Goal: Complete application form: Complete application form

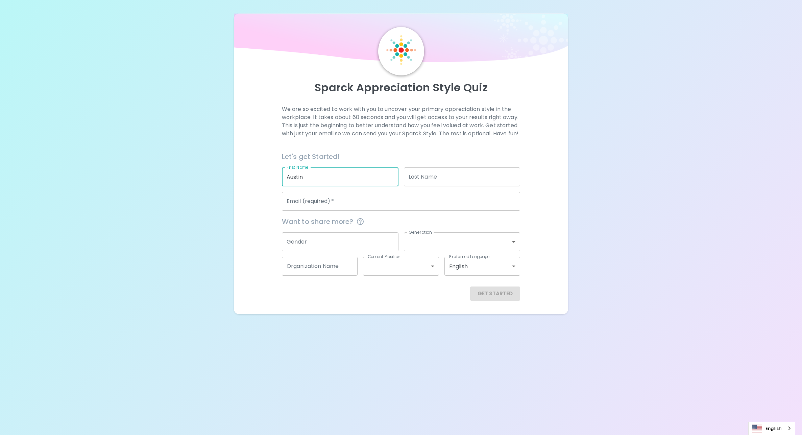
type input "Austin"
type input "[PERSON_NAME]"
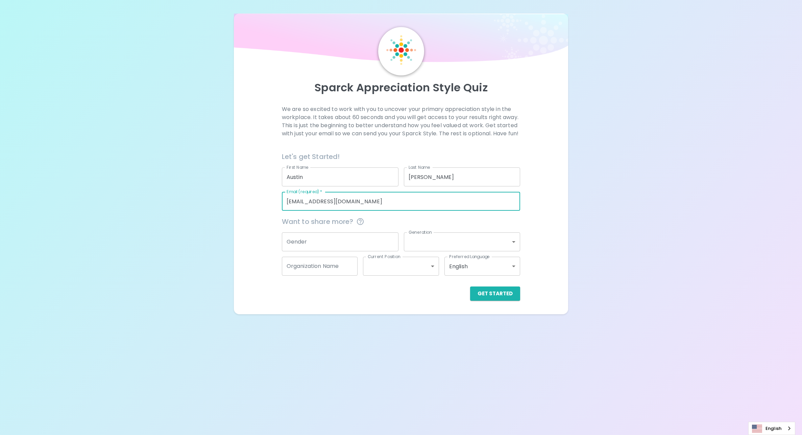
type input "[EMAIL_ADDRESS][DOMAIN_NAME]"
click at [624, 346] on div "Sparck Appreciation Style Quiz We are so excited to work with you to uncover yo…" at bounding box center [401, 217] width 802 height 435
click at [482, 300] on button "Get Started" at bounding box center [495, 293] width 50 height 14
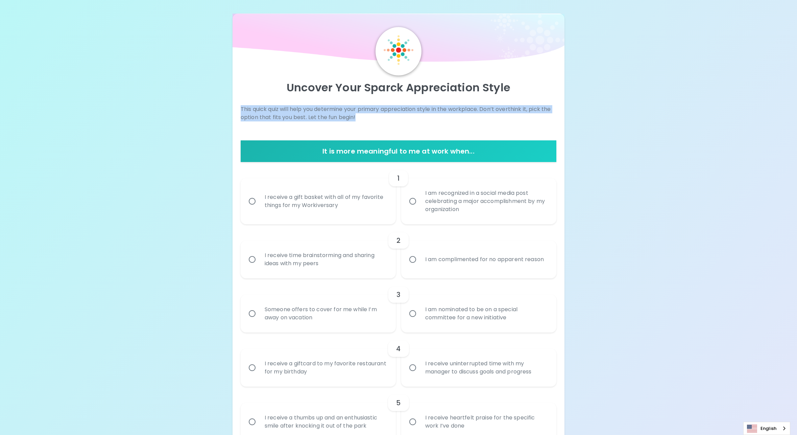
drag, startPoint x: 240, startPoint y: 108, endPoint x: 457, endPoint y: 115, distance: 216.7
click at [457, 115] on p "This quick quiz will help you determine your primary appreciation style in the …" at bounding box center [399, 113] width 316 height 16
drag, startPoint x: 457, startPoint y: 115, endPoint x: 389, endPoint y: 119, distance: 67.7
click at [389, 119] on p "This quick quiz will help you determine your primary appreciation style in the …" at bounding box center [399, 113] width 316 height 16
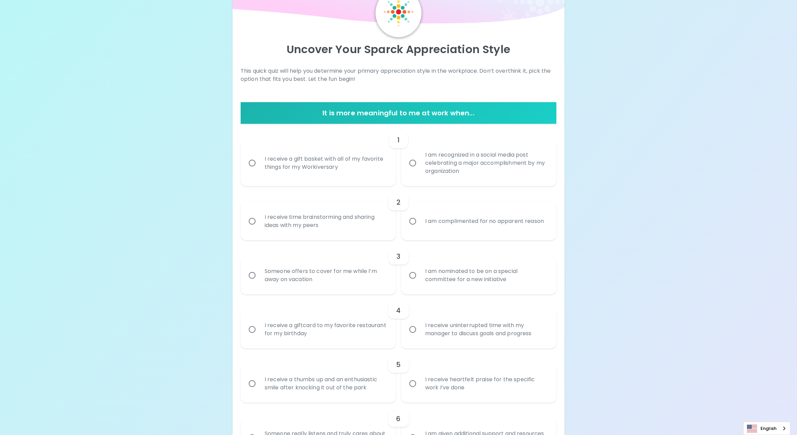
scroll to position [68, 0]
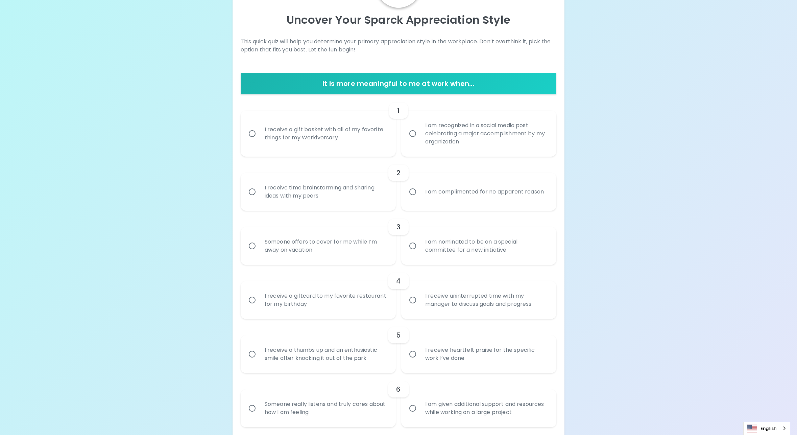
click at [337, 131] on div "I receive a gift basket with all of my favorite things for my Workiversary" at bounding box center [325, 133] width 133 height 32
click at [259, 131] on input "I receive a gift basket with all of my favorite things for my Workiversary" at bounding box center [252, 133] width 14 height 14
radio input "true"
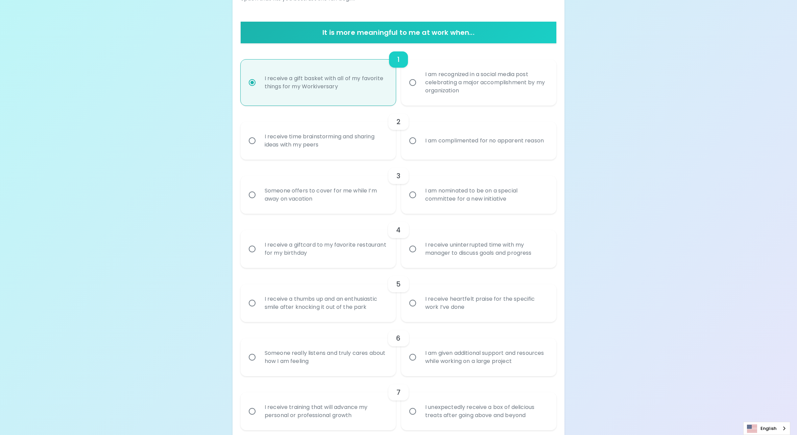
scroll to position [122, 0]
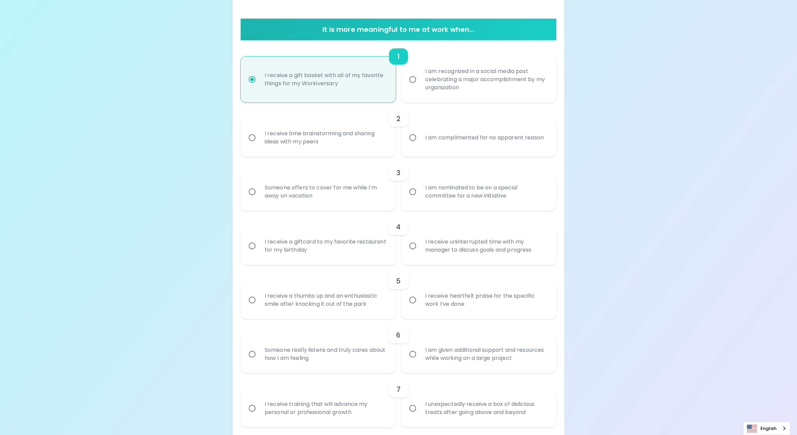
click at [337, 131] on div "I receive time brainstorming and sharing ideas with my peers" at bounding box center [325, 137] width 133 height 32
click at [259, 131] on input "I receive time brainstorming and sharing ideas with my peers" at bounding box center [252, 137] width 14 height 14
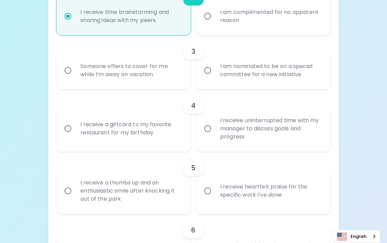
scroll to position [243, 0]
radio input "true"
click at [219, 138] on div "I receive uninterrupted time with my manager to discuss goals and progress" at bounding box center [271, 128] width 112 height 41
click at [215, 135] on input "I receive uninterrupted time with my manager to discuss goals and progress" at bounding box center [208, 128] width 14 height 14
radio input "false"
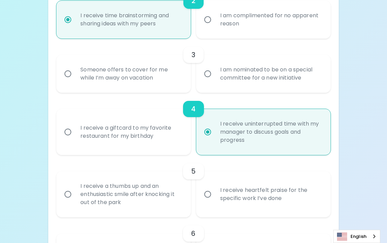
scroll to position [237, 0]
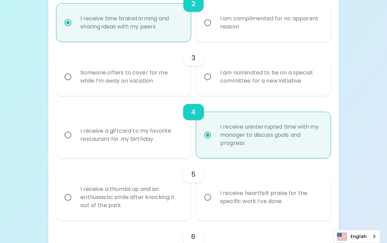
radio input "true"
click at [238, 89] on div "I am nominated to be on a special committee for a new initiative" at bounding box center [271, 77] width 112 height 32
click at [215, 84] on input "I am nominated to be on a special committee for a new initiative" at bounding box center [208, 77] width 14 height 14
radio input "false"
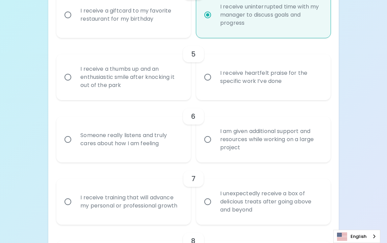
scroll to position [358, 0]
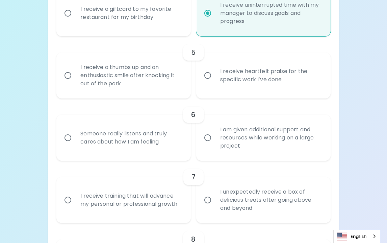
radio input "true"
click at [231, 81] on div "I receive heartfelt praise for the specific work I’ve done" at bounding box center [271, 75] width 112 height 32
click at [215, 81] on input "I receive heartfelt praise for the specific work I’ve done" at bounding box center [208, 75] width 14 height 14
radio input "false"
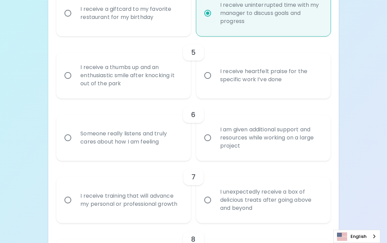
radio input "true"
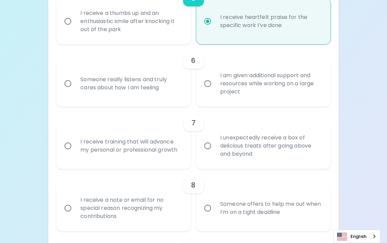
radio input "true"
click at [238, 98] on div "I am given additional support and resources while working on a large project" at bounding box center [271, 83] width 112 height 41
click at [215, 91] on input "I am given additional support and resources while working on a large project" at bounding box center [208, 83] width 14 height 14
radio input "false"
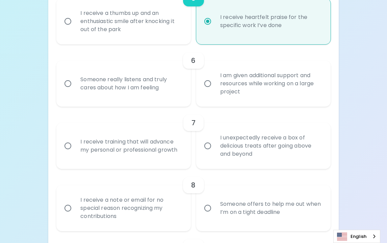
radio input "false"
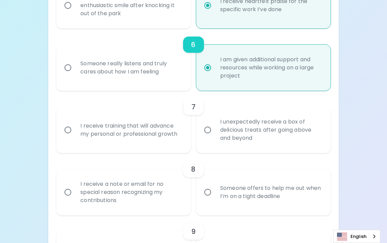
scroll to position [466, 0]
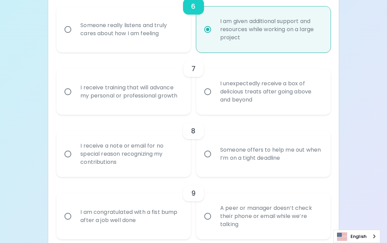
radio input "true"
click at [116, 107] on div "I receive training that will advance my personal or professional growth" at bounding box center [131, 91] width 112 height 32
click at [75, 99] on input "I receive training that will advance my personal or professional growth" at bounding box center [68, 92] width 14 height 14
radio input "false"
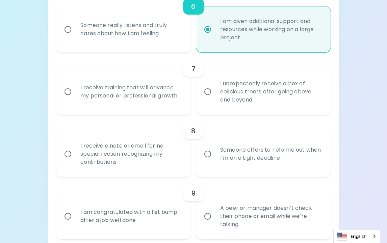
radio input "false"
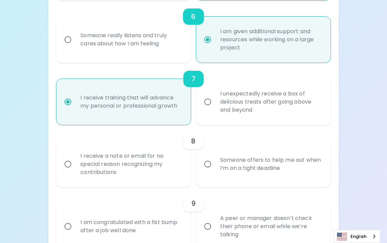
scroll to position [541, 0]
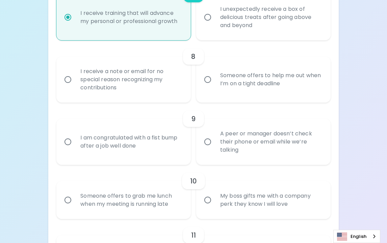
radio input "true"
click at [239, 88] on div "Someone offers to help me out when I’m on a tight deadline" at bounding box center [271, 79] width 112 height 32
click at [215, 87] on input "Someone offers to help me out when I’m on a tight deadline" at bounding box center [208, 79] width 14 height 14
radio input "false"
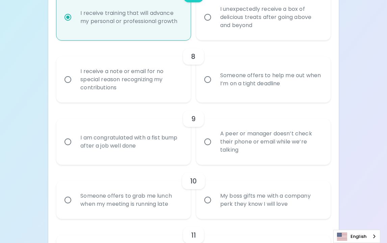
radio input "false"
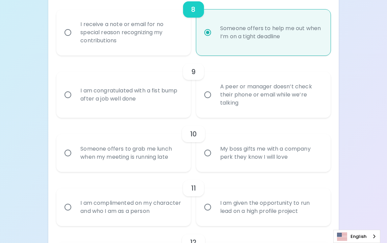
scroll to position [595, 0]
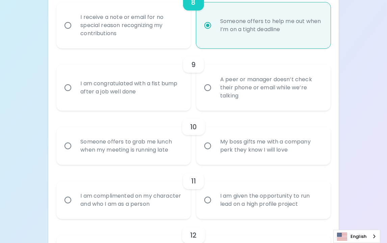
radio input "true"
click at [230, 95] on div "A peer or manager doesn’t check their phone or email while we’re talking" at bounding box center [271, 87] width 112 height 41
click at [215, 95] on input "A peer or manager doesn’t check their phone or email while we’re talking" at bounding box center [208, 87] width 14 height 14
radio input "false"
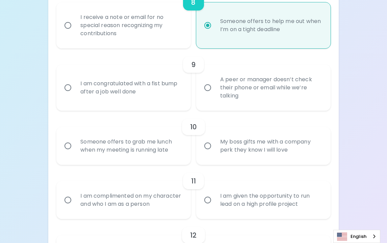
radio input "false"
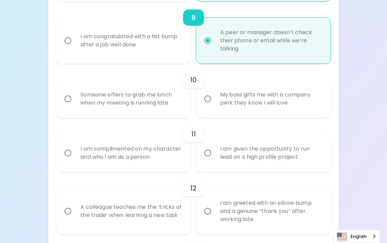
scroll to position [649, 0]
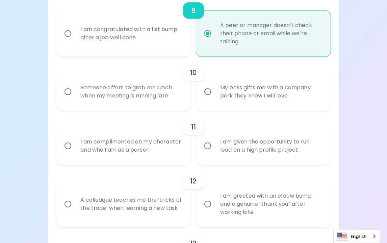
radio input "true"
click at [227, 99] on div "My boss gifts me with a company perk they know I will love" at bounding box center [271, 91] width 112 height 32
click at [215, 99] on input "My boss gifts me with a company perk they know I will love" at bounding box center [208, 92] width 14 height 14
radio input "false"
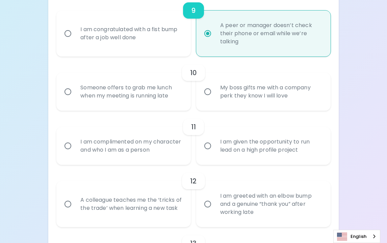
radio input "false"
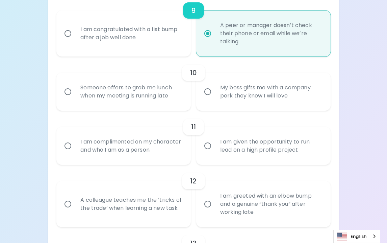
radio input "false"
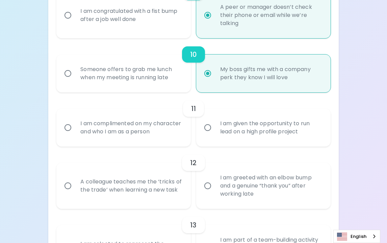
scroll to position [703, 0]
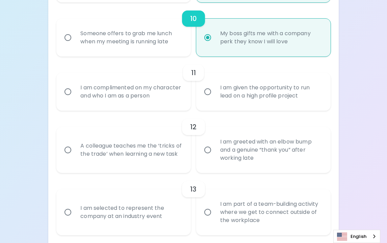
radio input "true"
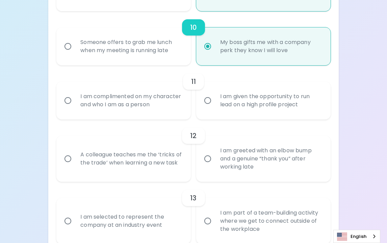
scroll to position [744, 0]
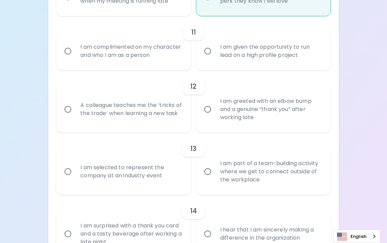
click at [209, 116] on input "I am greeted with an elbow bump and a genuine “thank you” after working late" at bounding box center [208, 109] width 14 height 14
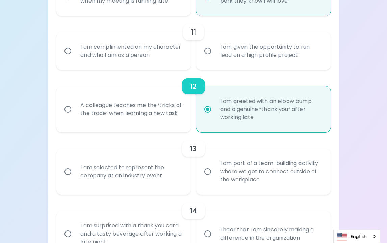
radio input "false"
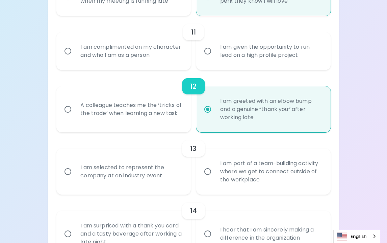
radio input "false"
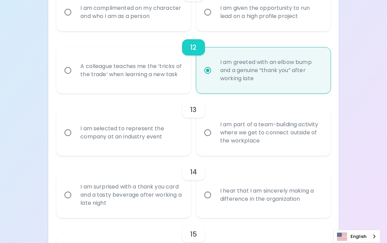
scroll to position [730, 0]
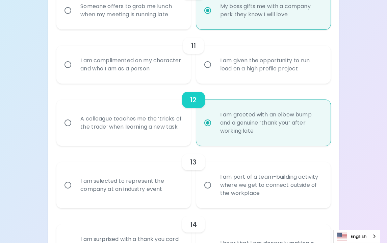
radio input "true"
click at [210, 72] on input "I am given the opportunity to run lead on a high profile project" at bounding box center [208, 64] width 14 height 14
radio input "false"
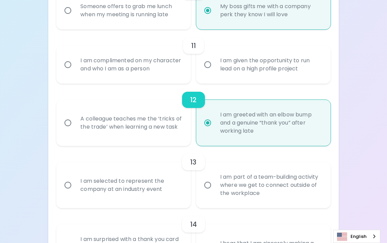
radio input "false"
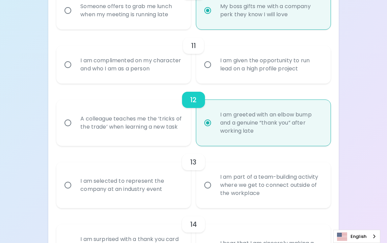
radio input "false"
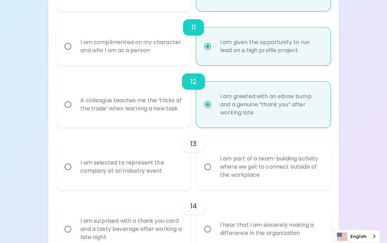
scroll to position [784, 0]
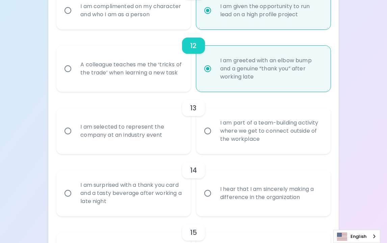
radio input "true"
click at [227, 141] on div "I am part of a team-building activity where we get to connect outside of the wo…" at bounding box center [271, 131] width 112 height 41
click at [215, 138] on input "I am part of a team-building activity where we get to connect outside of the wo…" at bounding box center [208, 131] width 14 height 14
radio input "false"
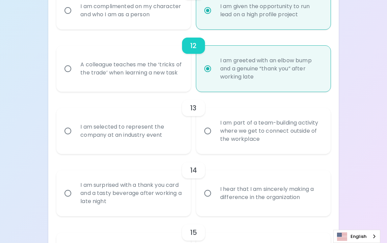
radio input "false"
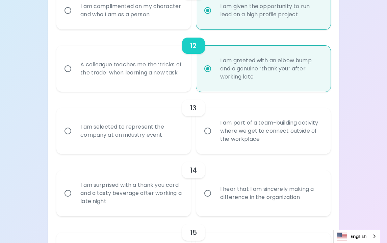
radio input "false"
radio input "true"
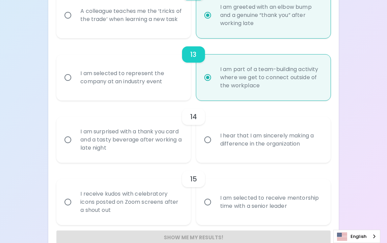
scroll to position [838, 0]
radio input "true"
click at [212, 146] on input "I hear that I am sincerely making a difference in the organization" at bounding box center [208, 139] width 14 height 14
radio input "false"
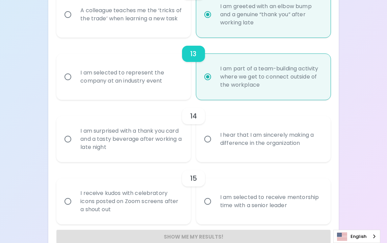
radio input "false"
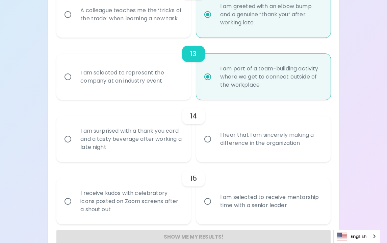
radio input "false"
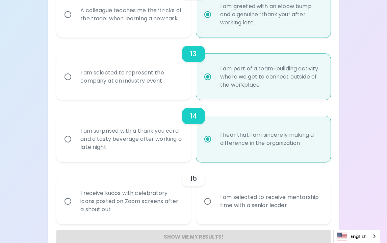
scroll to position [861, 0]
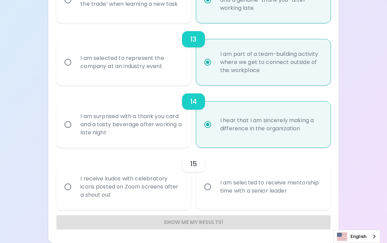
radio input "true"
click at [206, 187] on input "I am selected to receive mentorship time with a senior leader" at bounding box center [208, 186] width 14 height 14
radio input "false"
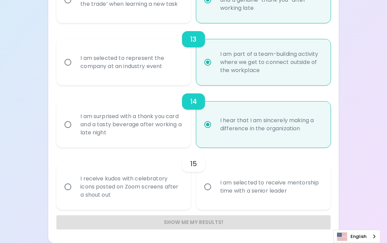
radio input "false"
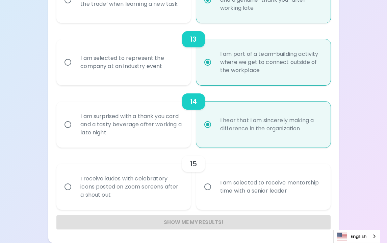
radio input "false"
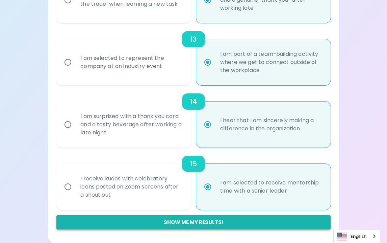
radio input "true"
click at [189, 222] on button "Show me my results!" at bounding box center [193, 222] width 274 height 14
radio input "false"
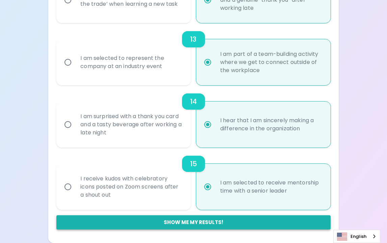
radio input "false"
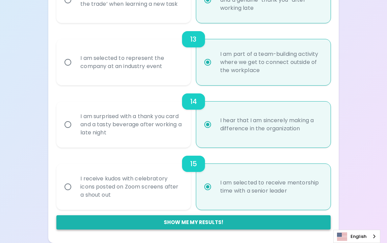
radio input "false"
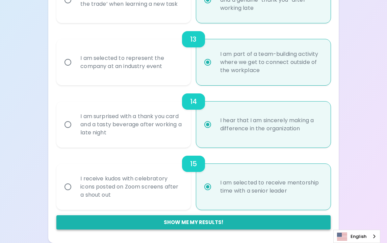
radio input "false"
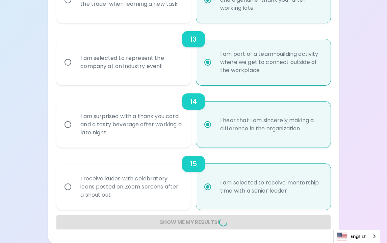
radio input "false"
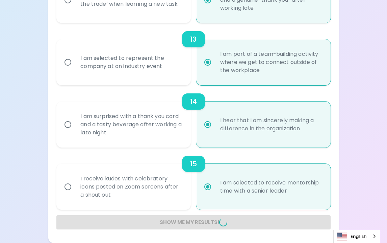
radio input "false"
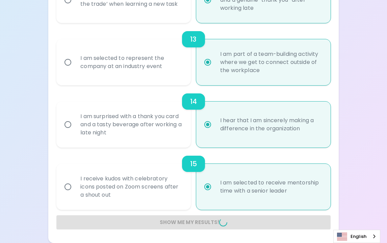
radio input "false"
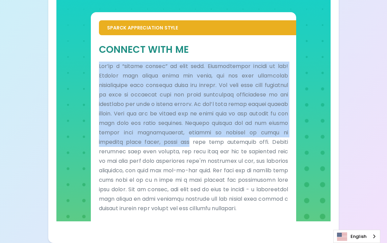
scroll to position [388, 0]
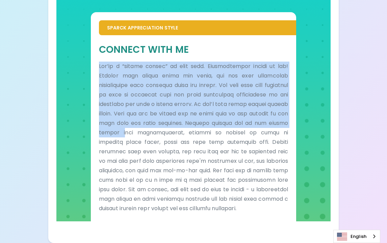
drag, startPoint x: 100, startPoint y: 93, endPoint x: 207, endPoint y: 122, distance: 110.4
click at [207, 122] on p at bounding box center [194, 137] width 190 height 151
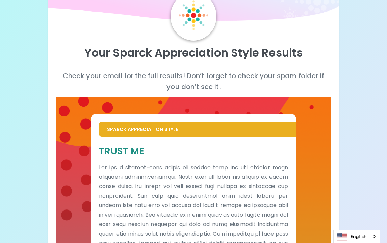
scroll to position [0, 0]
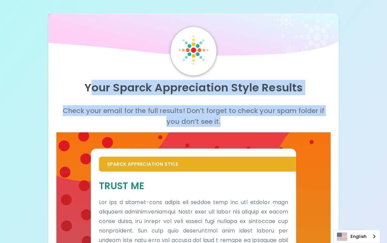
drag, startPoint x: 89, startPoint y: 90, endPoint x: 229, endPoint y: 121, distance: 143.3
click at [205, 99] on div "Your Sparck Appreciation Style Results" at bounding box center [193, 90] width 274 height 30
